Goal: Transaction & Acquisition: Purchase product/service

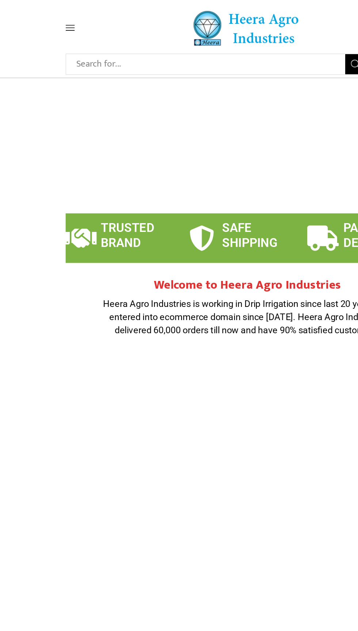
click at [55, 23] on span at bounding box center [65, 20] width 35 height 7
click at [51, 20] on icon at bounding box center [51, 20] width 7 height 4
click at [57, 20] on span at bounding box center [65, 20] width 35 height 7
click at [51, 20] on icon at bounding box center [51, 20] width 7 height 4
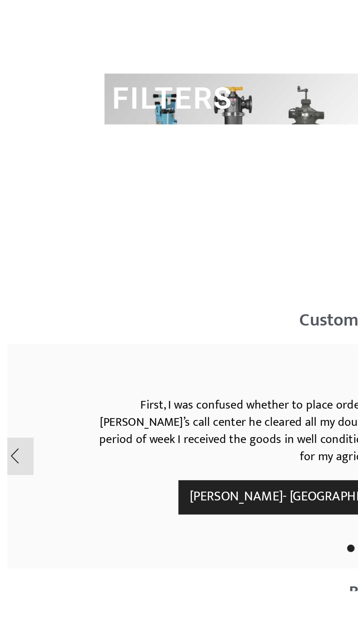
scroll to position [1751, 0]
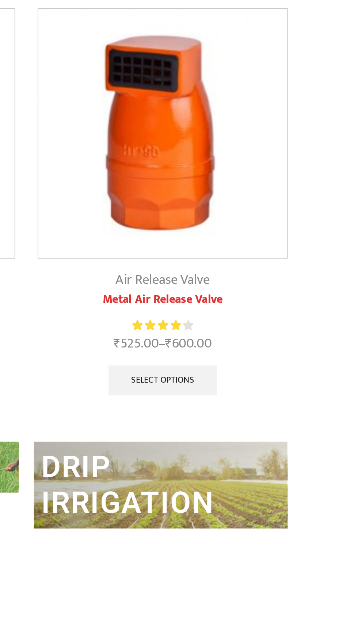
click at [244, 101] on img at bounding box center [246, 83] width 122 height 122
click at [238, 200] on link "Select options" at bounding box center [245, 203] width 53 height 15
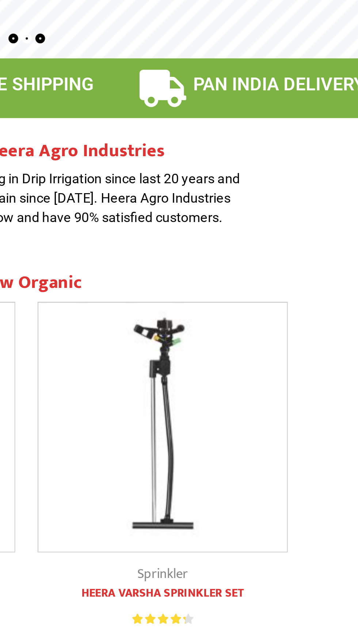
scroll to position [0, 0]
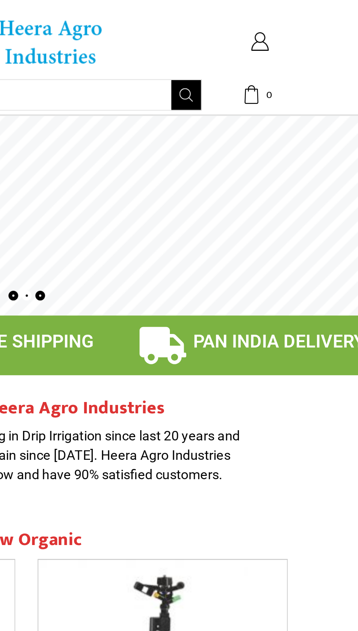
click at [210, 46] on input "Search input" at bounding box center [151, 46] width 199 height 15
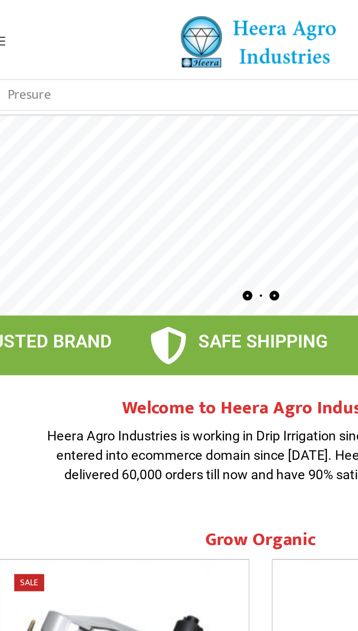
type input "Presure"
click at [250, 39] on button "Search" at bounding box center [257, 46] width 15 height 15
click at [136, 48] on input "Presure" at bounding box center [151, 46] width 199 height 15
click at [68, 48] on input "Presure" at bounding box center [151, 46] width 199 height 15
click at [135, 86] on span at bounding box center [179, 106] width 358 height 98
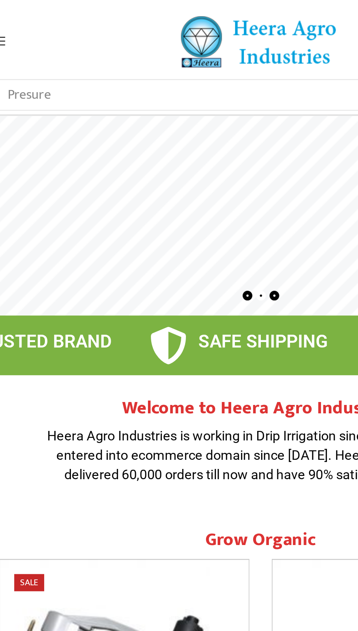
click at [136, 46] on input "Presure" at bounding box center [151, 46] width 199 height 15
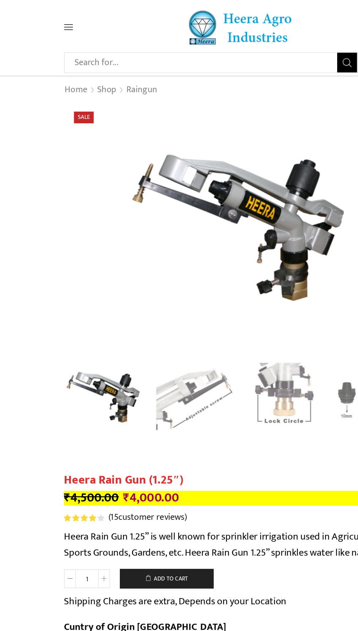
click at [118, 44] on input "Search input" at bounding box center [151, 46] width 199 height 15
type input "Presure"
click at [250, 39] on button "Search" at bounding box center [257, 46] width 15 height 15
click at [74, 64] on link "Shop" at bounding box center [79, 67] width 15 height 10
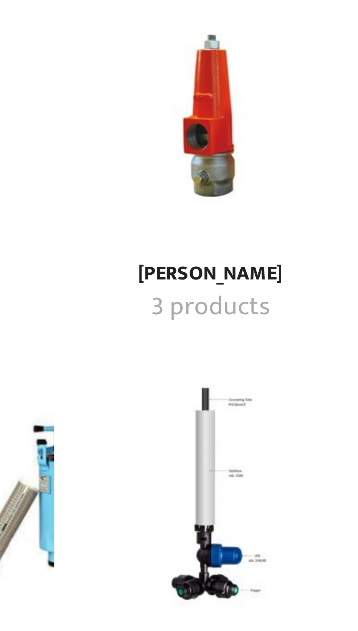
click at [146, 425] on img "Visit product category प्रेशर रिलीफ व्हाॅल्व" at bounding box center [145, 417] width 58 height 58
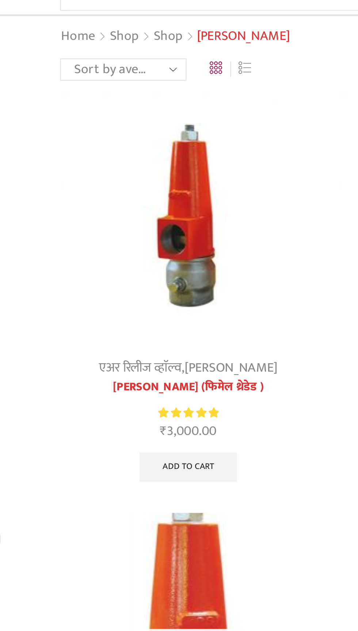
click at [124, 172] on img at bounding box center [111, 156] width 126 height 126
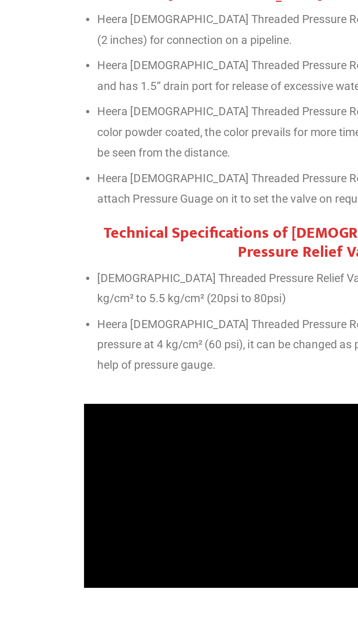
scroll to position [411, 0]
